Goal: Task Accomplishment & Management: Manage account settings

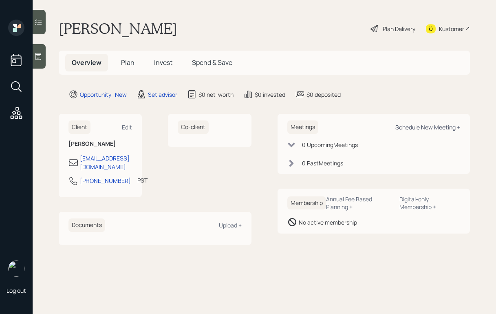
click at [405, 128] on div "Schedule New Meeting +" at bounding box center [428, 127] width 65 height 8
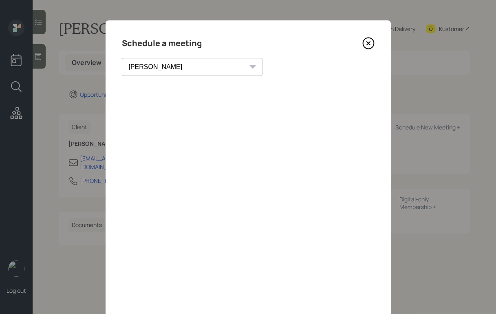
click at [161, 73] on select "Theresa Spinello Matthew Burke Xavier Ross Eitan Bar-David Ian Yamey Trevor Nel…" at bounding box center [192, 67] width 141 height 18
select select "59554aeb-d739-4552-90b9-0d27d70b4bf7"
click at [122, 58] on select "Theresa Spinello Matthew Burke Xavier Ross Eitan Bar-David Ian Yamey Trevor Nel…" at bounding box center [192, 67] width 141 height 18
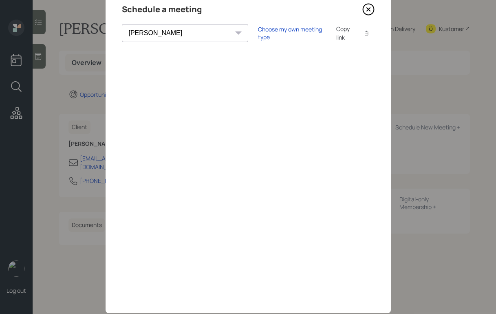
scroll to position [38, 0]
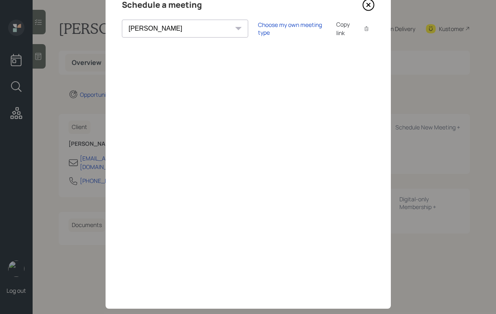
click at [365, 9] on icon at bounding box center [368, 5] width 11 height 11
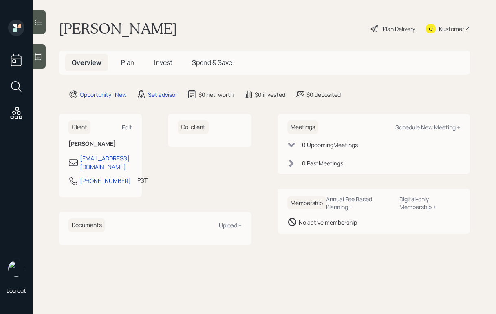
click at [41, 55] on icon at bounding box center [38, 56] width 6 height 7
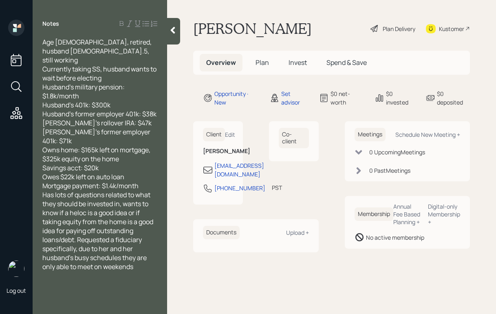
click at [118, 72] on div "Currently taking SS, husband wants to wait before electing" at bounding box center [99, 73] width 115 height 18
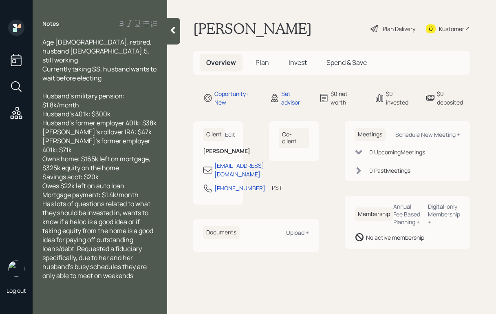
click at [157, 118] on div "Husband's former employer 401k: $38k" at bounding box center [99, 122] width 115 height 9
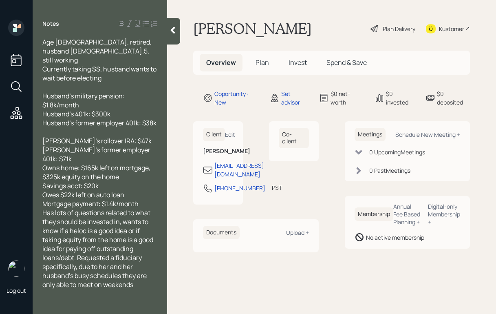
click at [125, 163] on div "Owns home: $165k left on mortgage, $325k equity on the home" at bounding box center [99, 172] width 115 height 18
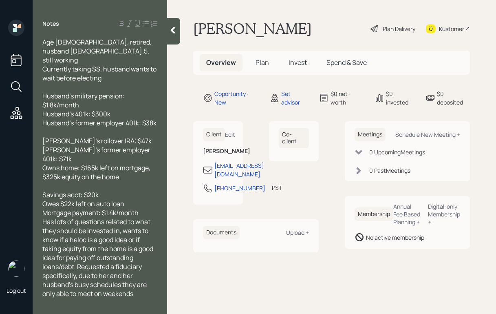
click at [114, 190] on div "Savings acct: $20k" at bounding box center [99, 194] width 115 height 9
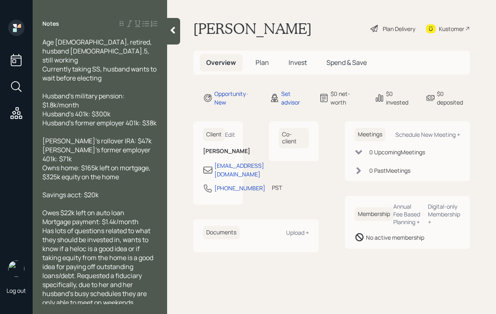
click at [143, 217] on div "Mortgage payment: $1.4k/month" at bounding box center [99, 221] width 115 height 9
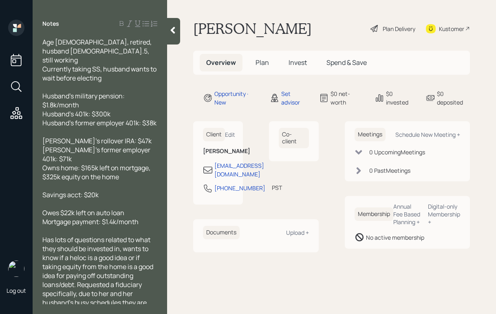
click at [173, 25] on div at bounding box center [173, 31] width 13 height 27
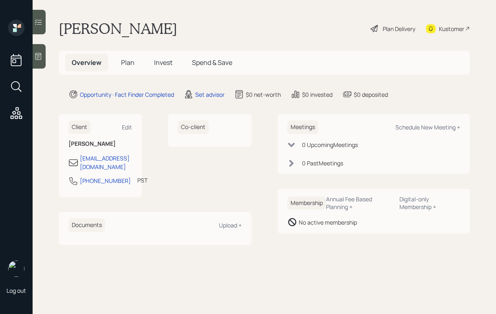
click at [42, 54] on div at bounding box center [39, 56] width 13 height 24
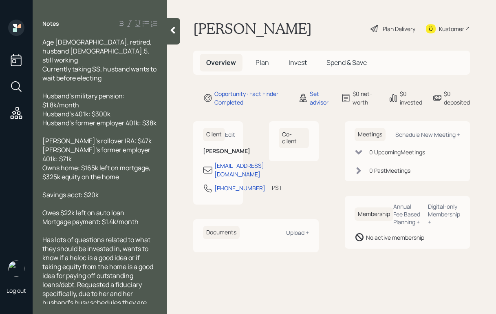
click at [174, 31] on icon at bounding box center [173, 30] width 8 height 8
